Goal: Navigation & Orientation: Find specific page/section

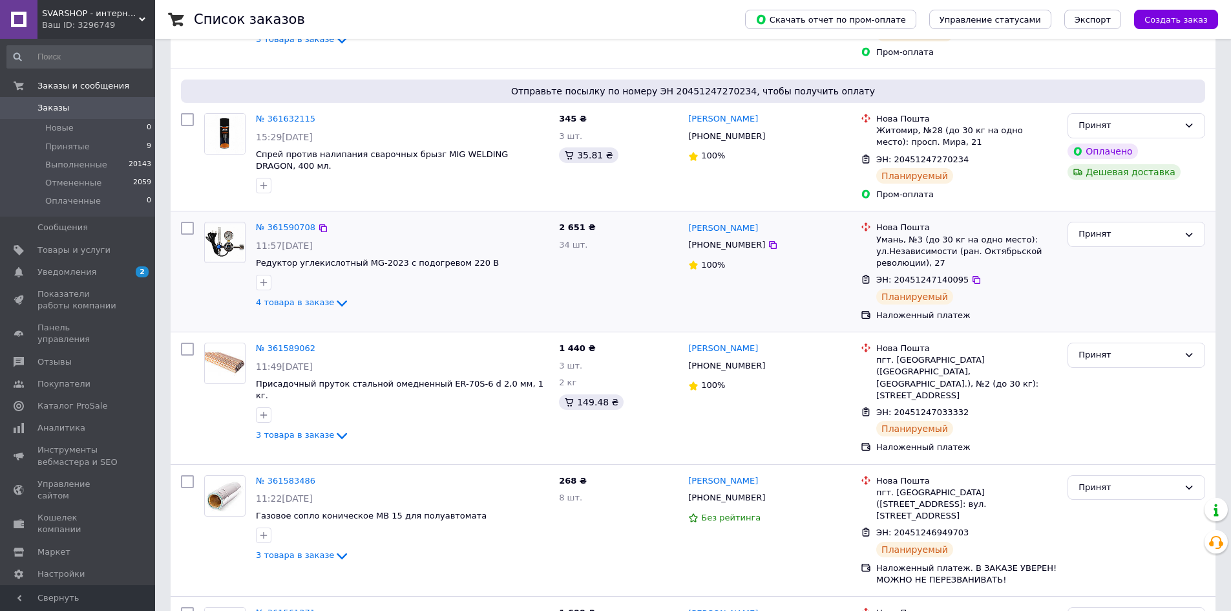
scroll to position [259, 0]
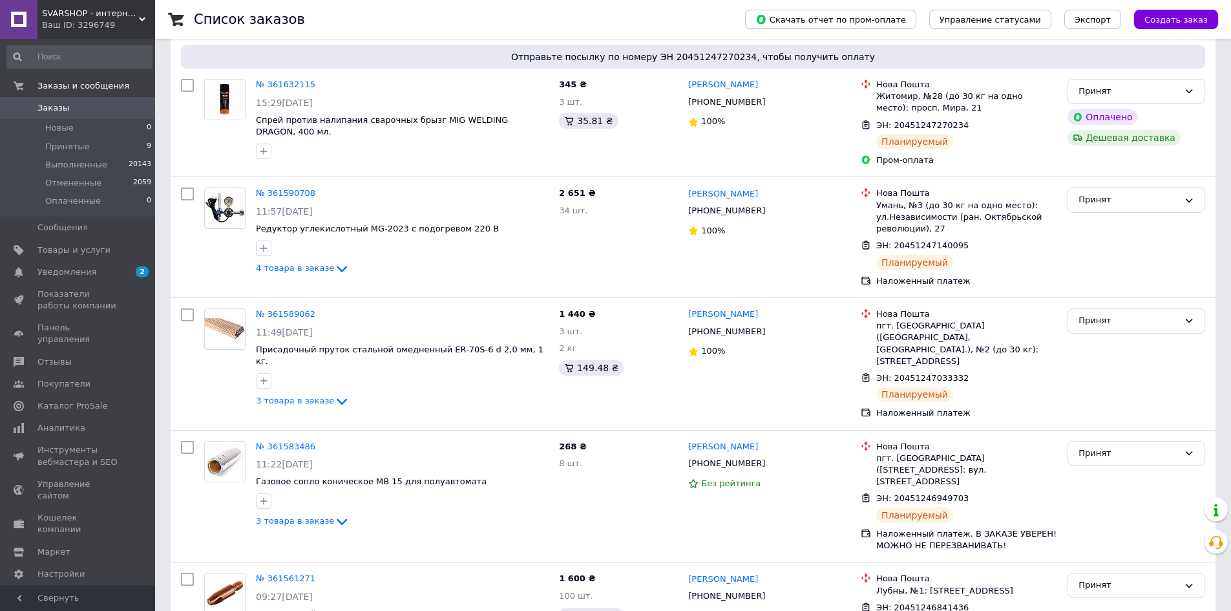
click at [32, 109] on span at bounding box center [18, 108] width 37 height 12
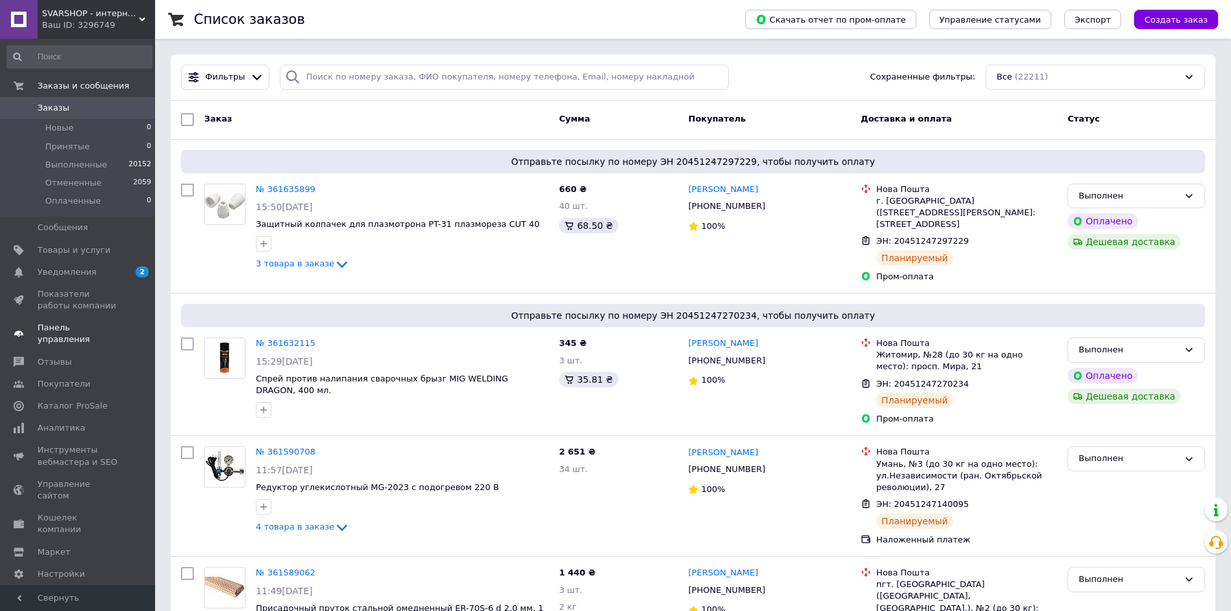
click at [89, 325] on span "Панель управления" at bounding box center [78, 333] width 82 height 23
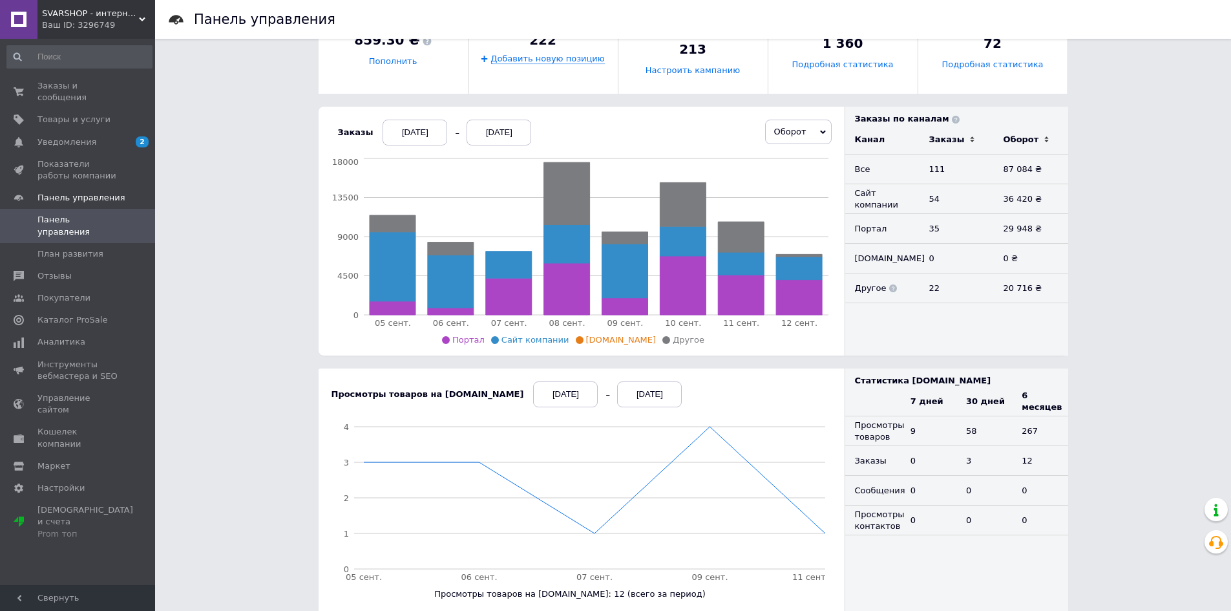
scroll to position [65, 0]
